Goal: Check status

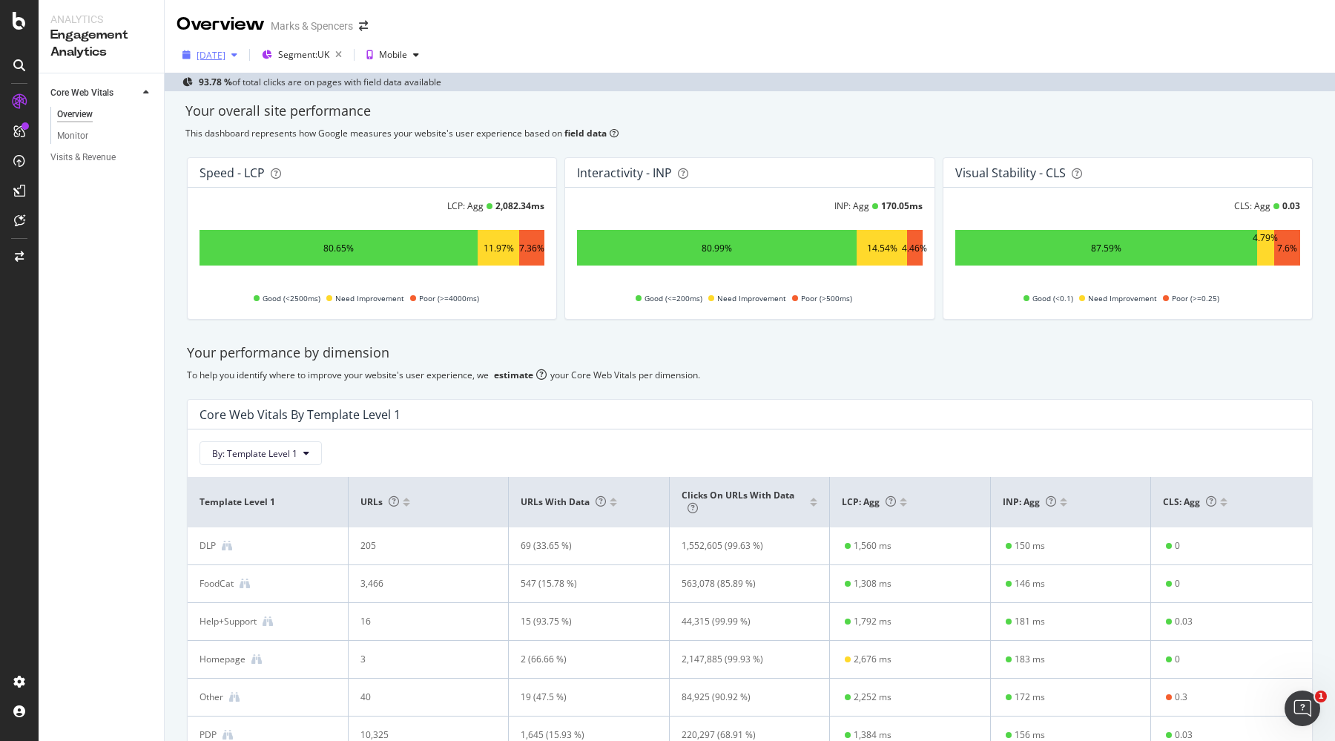
click at [225, 58] on div "[DATE]" at bounding box center [211, 55] width 29 height 13
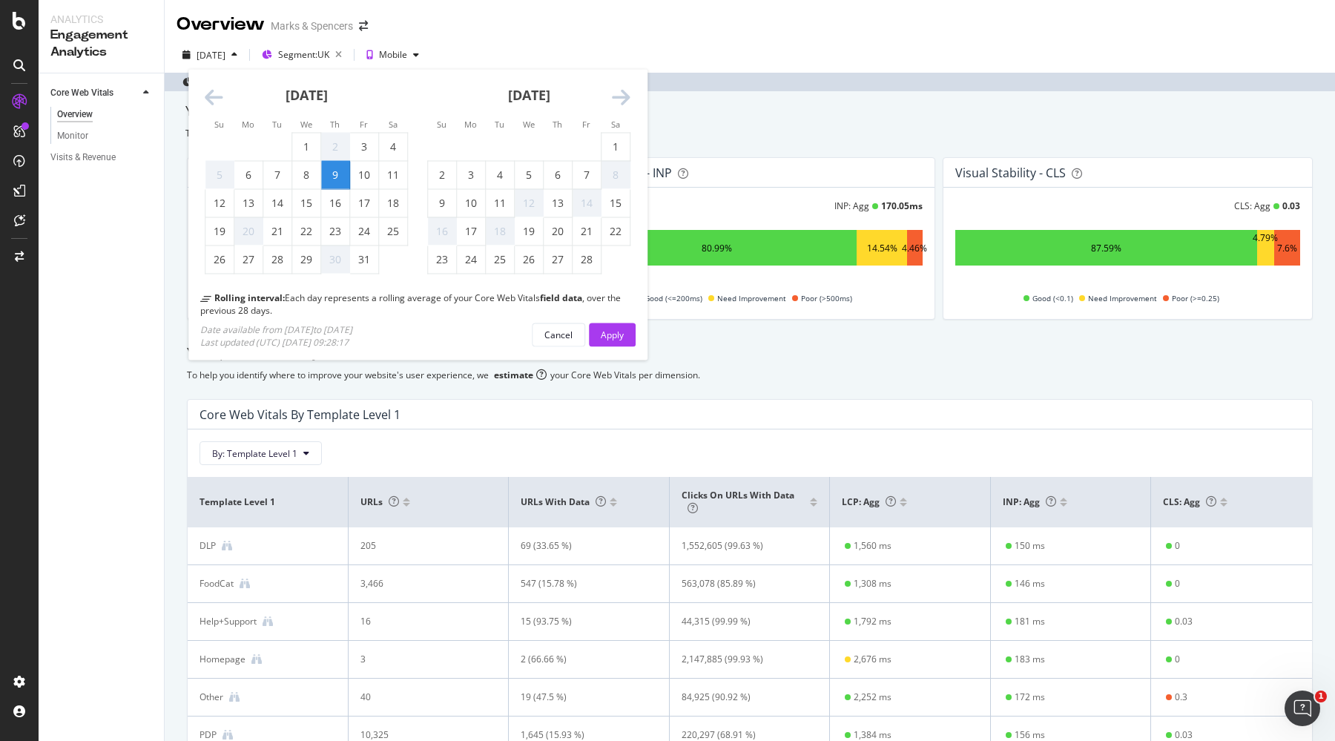
click at [624, 89] on icon "Move forward to switch to the next month." at bounding box center [621, 98] width 19 height 21
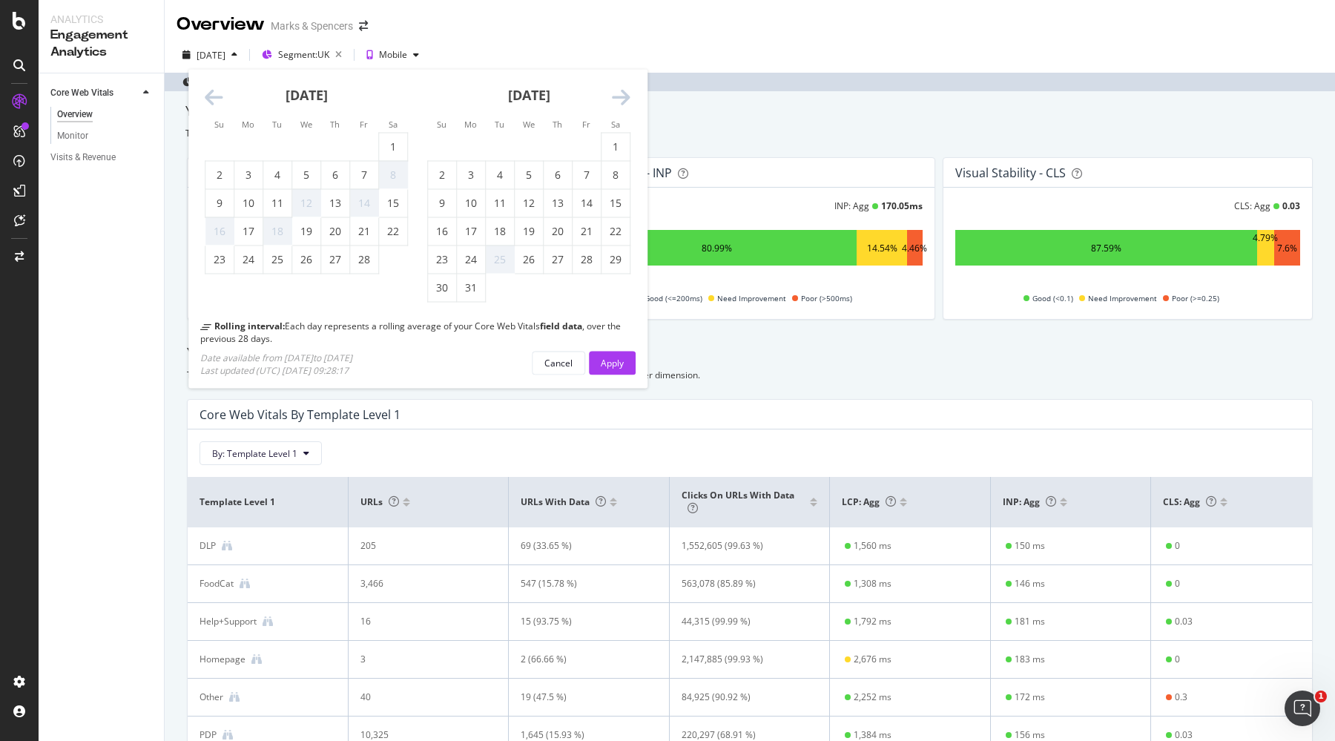
click at [624, 89] on icon "Move forward to switch to the next month." at bounding box center [621, 98] width 19 height 21
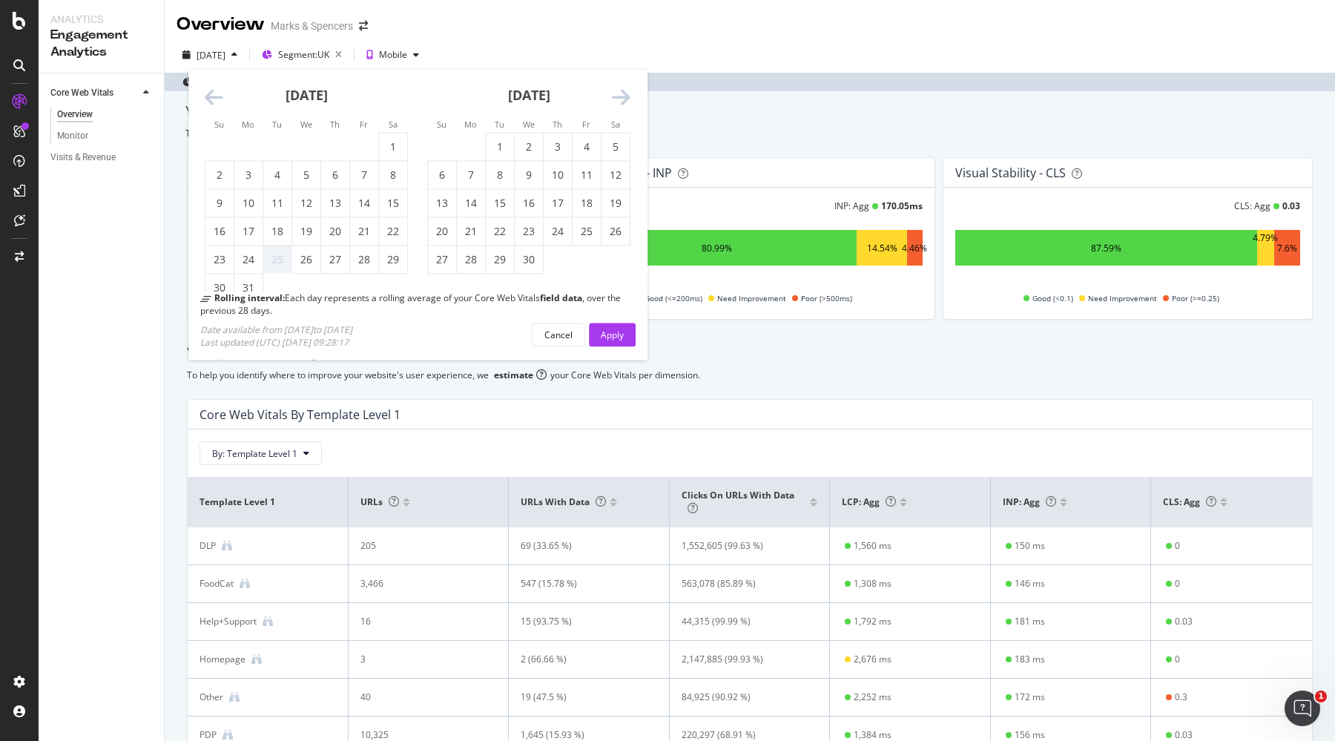
click at [624, 89] on icon "Move forward to switch to the next month." at bounding box center [621, 98] width 19 height 21
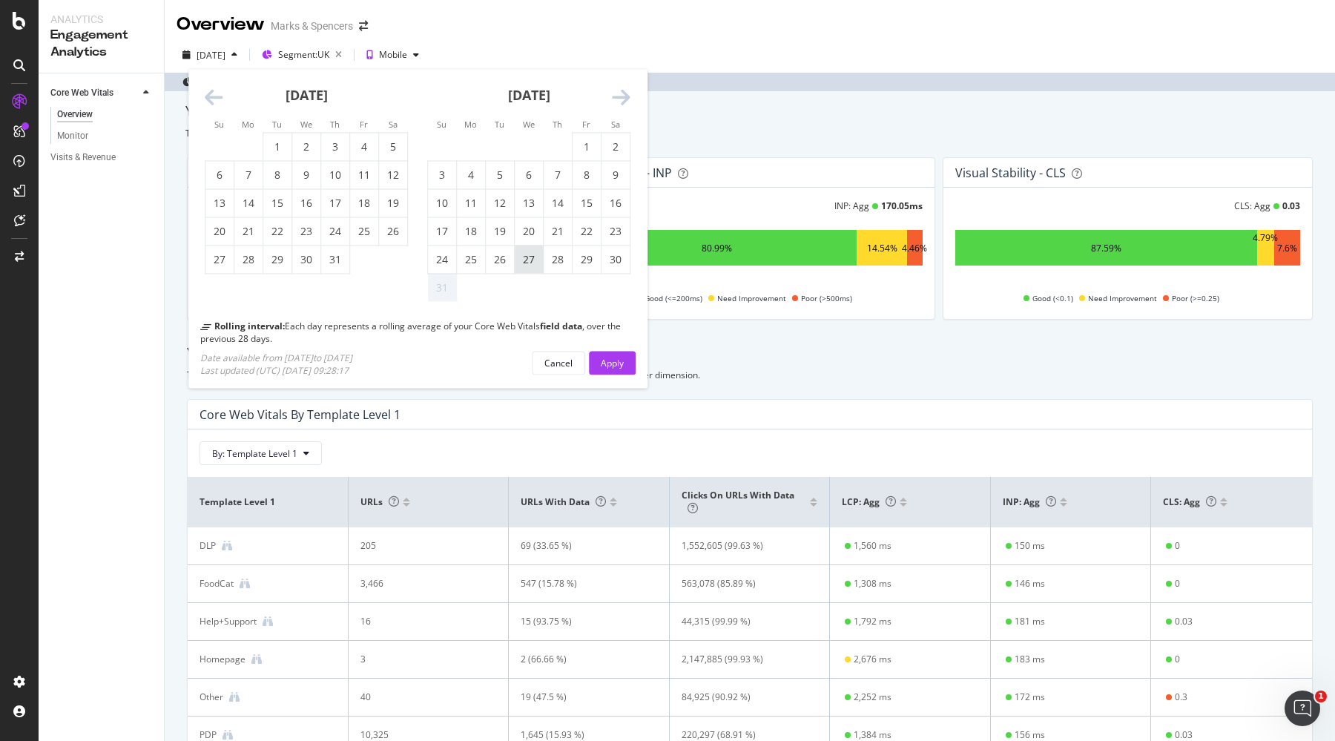
drag, startPoint x: 625, startPoint y: 89, endPoint x: 518, endPoint y: 260, distance: 201.6
click at [518, 260] on div "27" at bounding box center [529, 259] width 28 height 15
click at [625, 257] on div "30" at bounding box center [615, 259] width 28 height 15
click at [626, 362] on button "Apply" at bounding box center [612, 363] width 47 height 24
